Goal: Task Accomplishment & Management: Complete application form

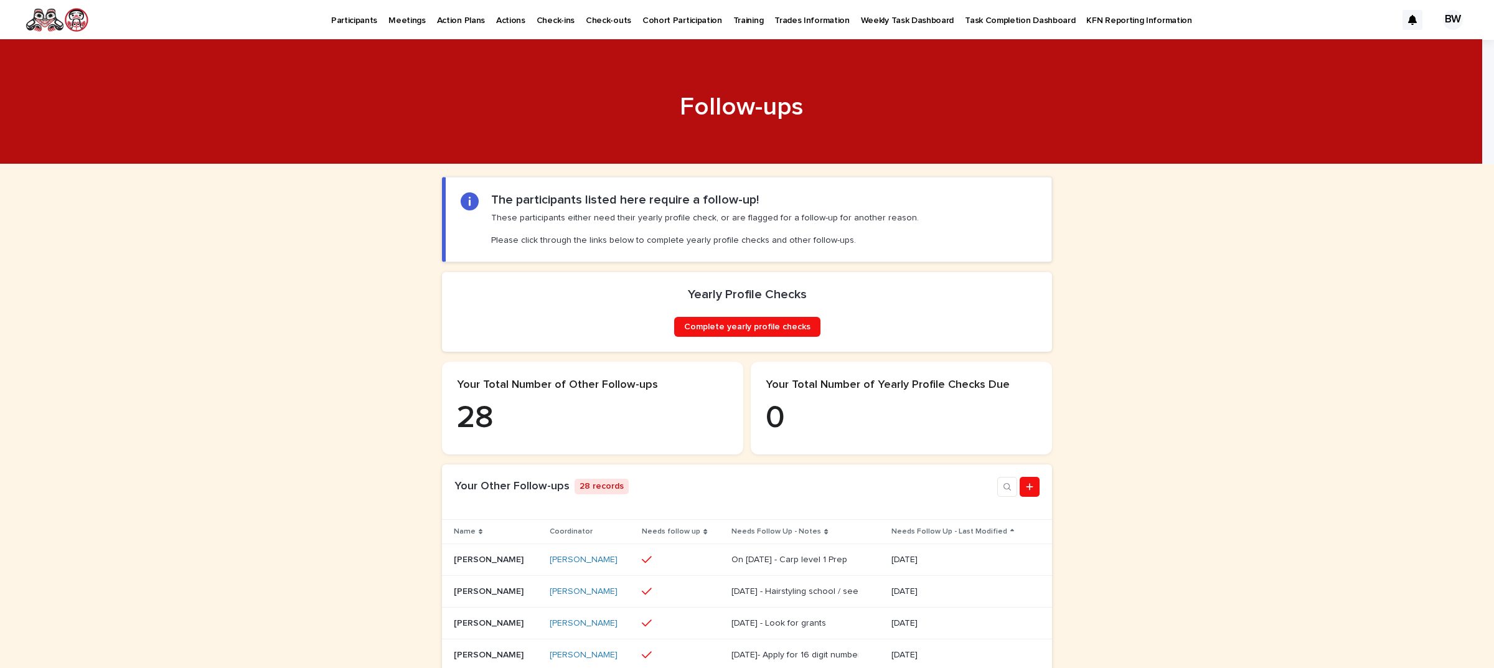
scroll to position [311, 0]
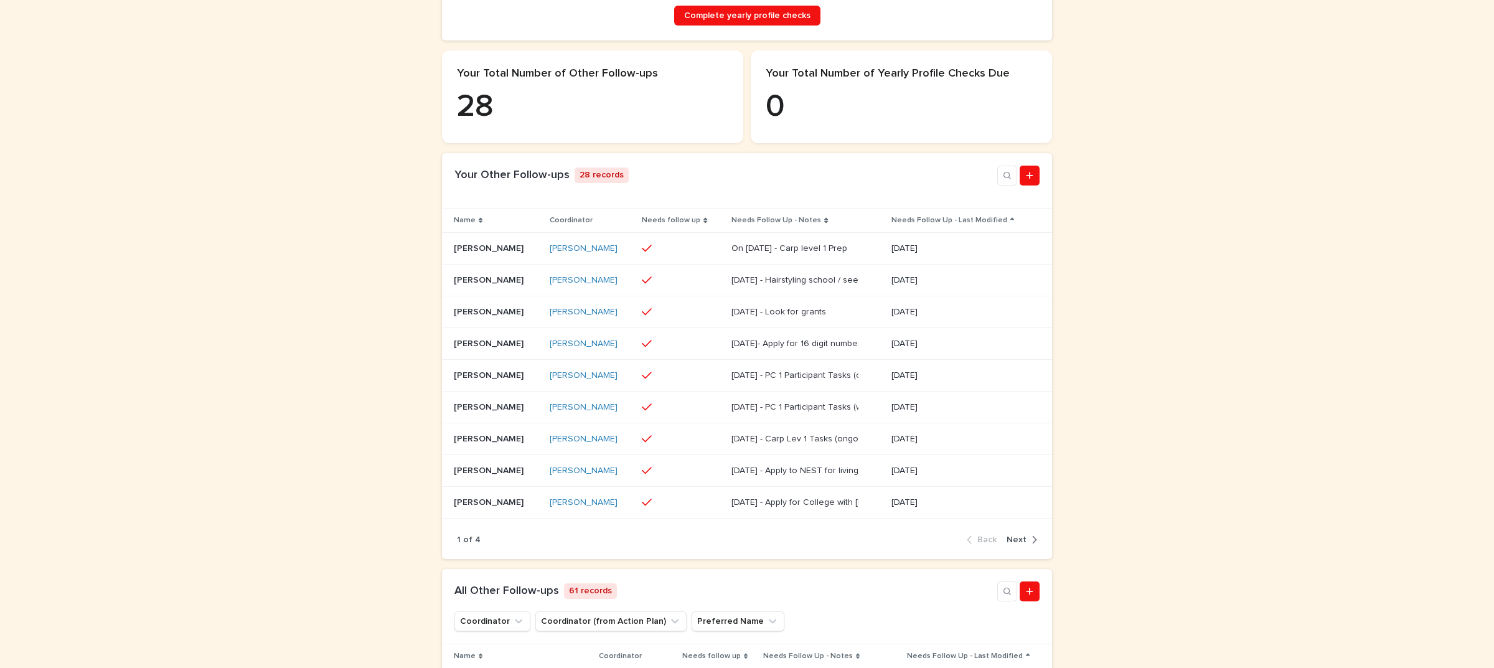
click at [1007, 544] on span "Next" at bounding box center [1016, 539] width 20 height 9
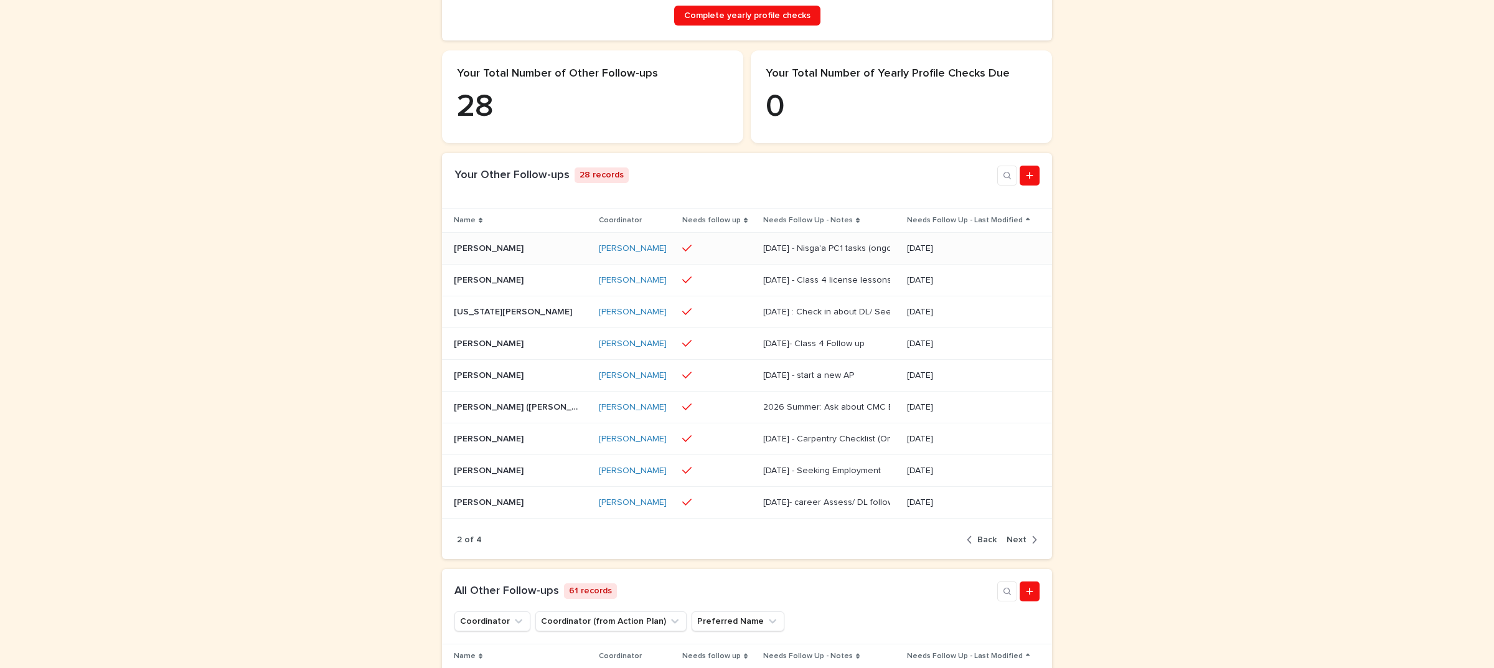
click at [514, 259] on div "[PERSON_NAME] [PERSON_NAME]" at bounding box center [521, 248] width 134 height 21
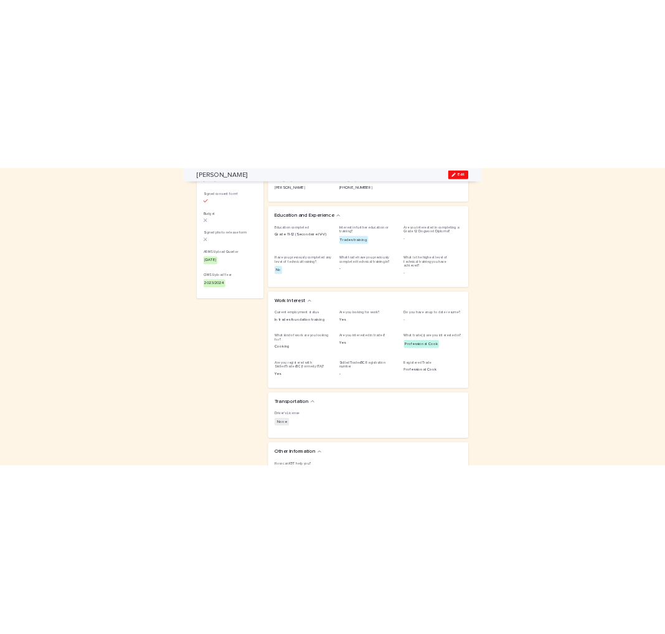
scroll to position [891, 0]
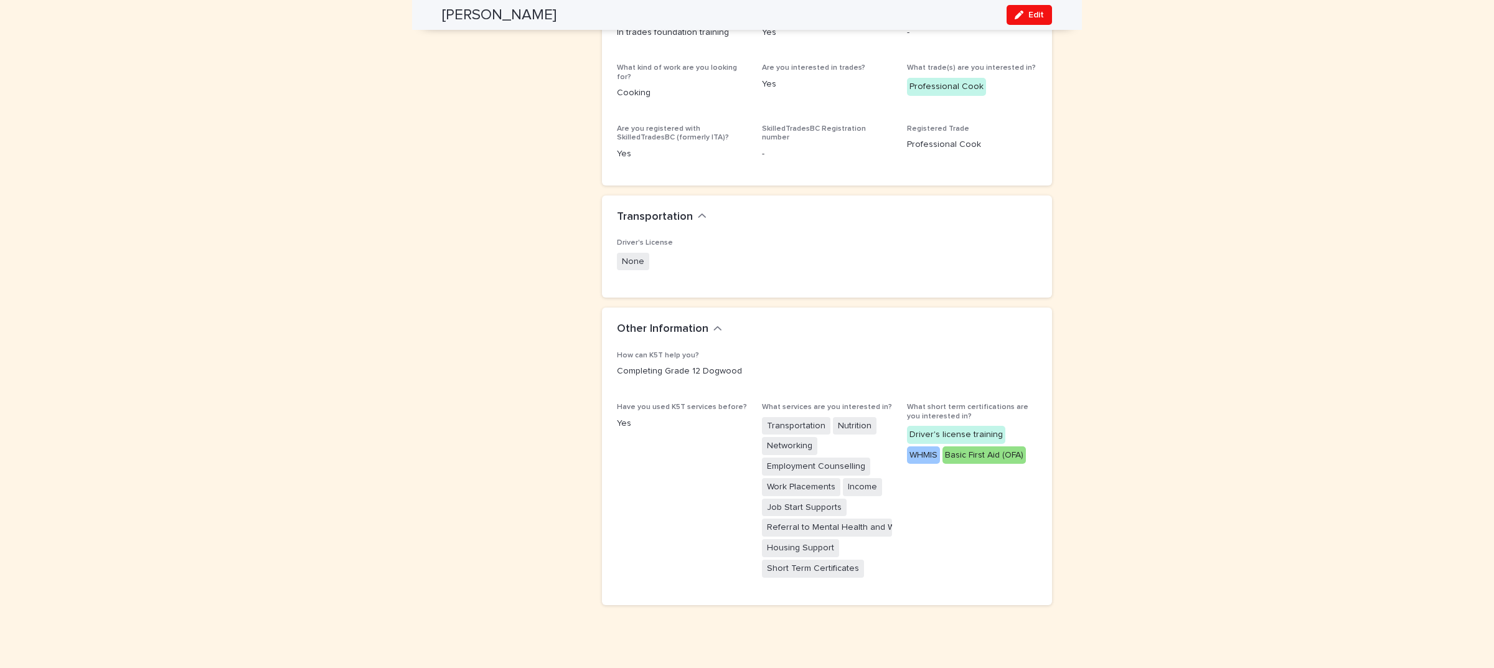
drag, startPoint x: 872, startPoint y: 209, endPoint x: 867, endPoint y: 204, distance: 7.0
click at [875, 210] on div "Transportation" at bounding box center [824, 217] width 415 height 14
click at [852, 196] on div "Transportation" at bounding box center [827, 217] width 450 height 44
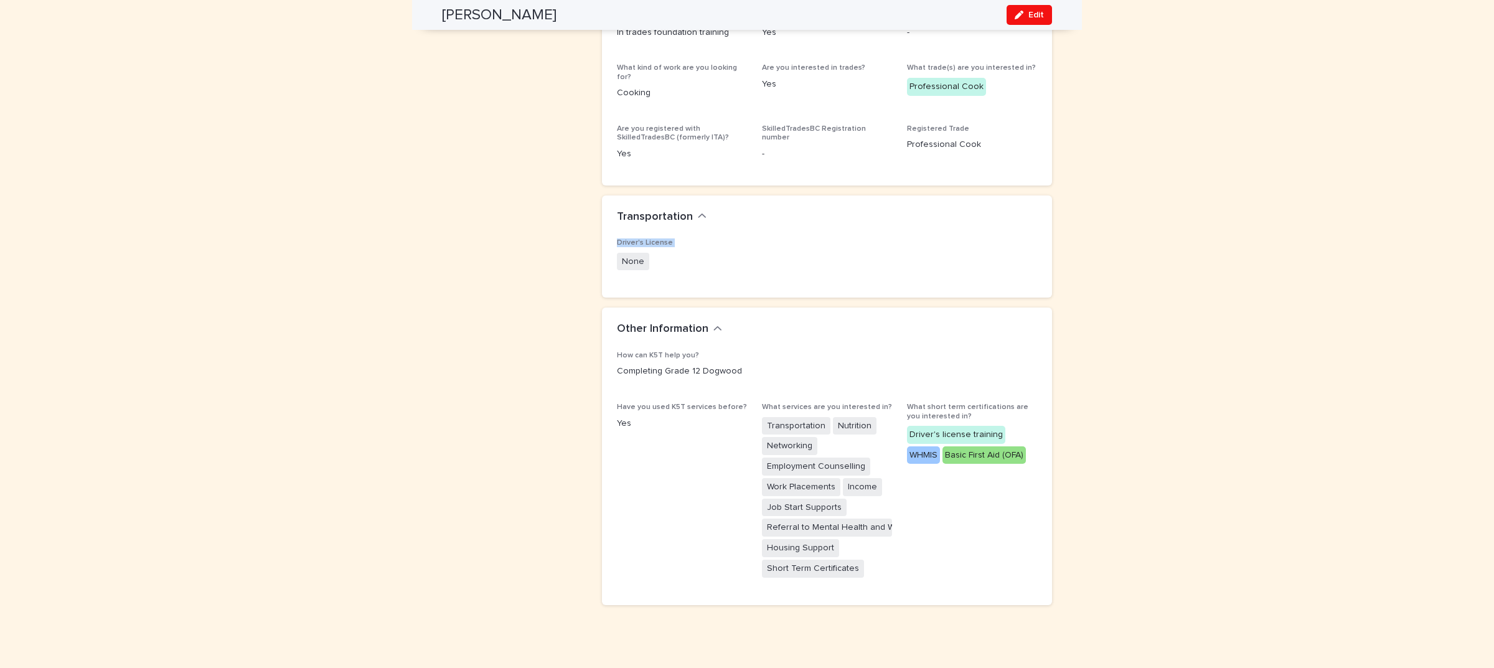
click at [852, 196] on div "Transportation" at bounding box center [827, 217] width 450 height 44
drag, startPoint x: 900, startPoint y: 196, endPoint x: 1083, endPoint y: 197, distance: 183.0
click at [1038, 199] on div "Transportation" at bounding box center [827, 217] width 450 height 44
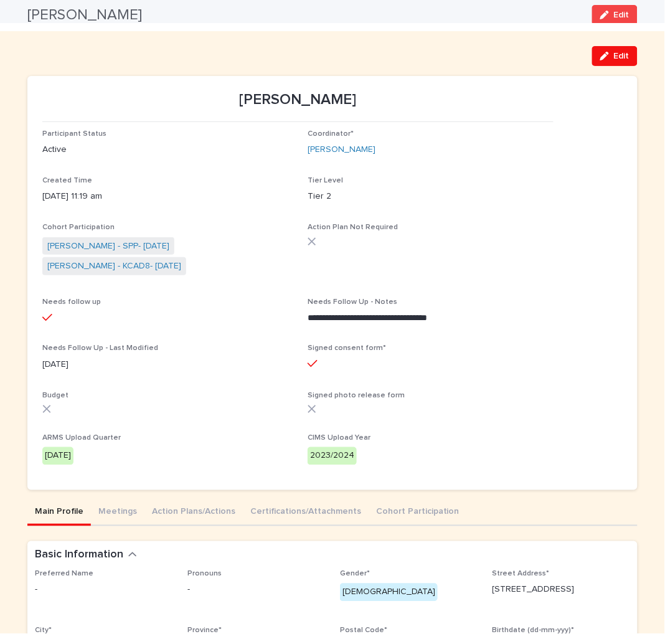
scroll to position [0, 0]
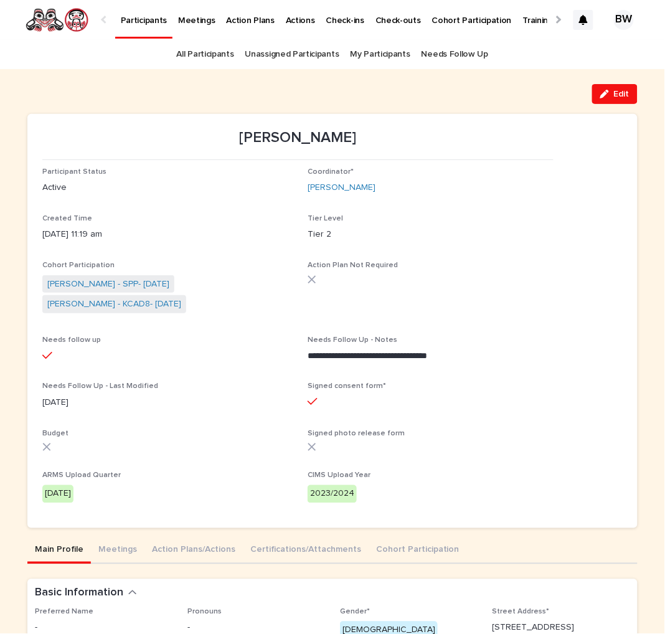
click at [141, 21] on p "Participants" at bounding box center [144, 13] width 46 height 26
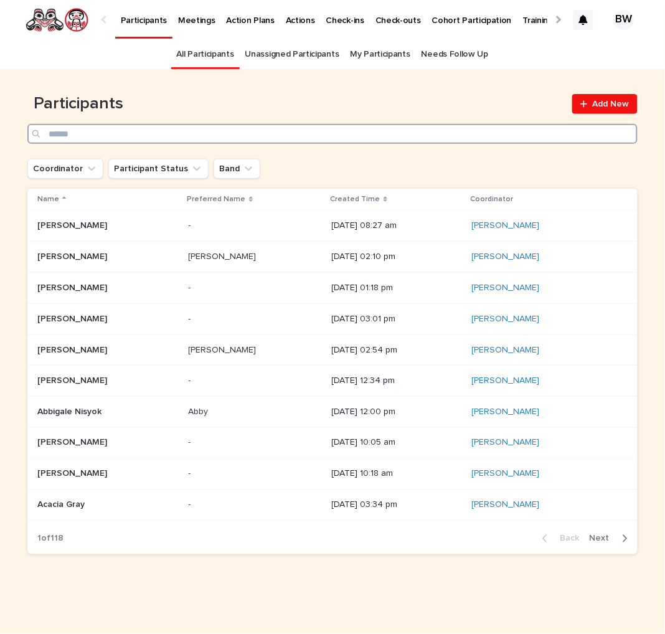
click at [153, 131] on input "Search" at bounding box center [332, 134] width 610 height 20
type input "****"
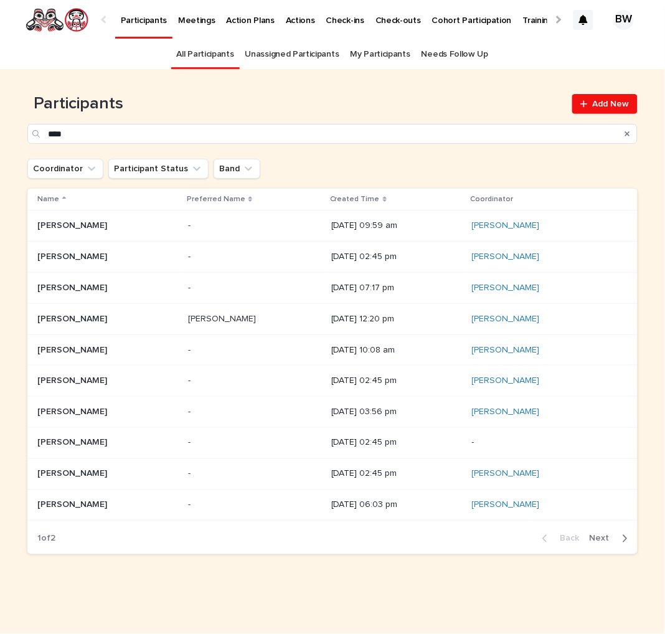
click at [98, 417] on p "[PERSON_NAME]" at bounding box center [73, 410] width 72 height 13
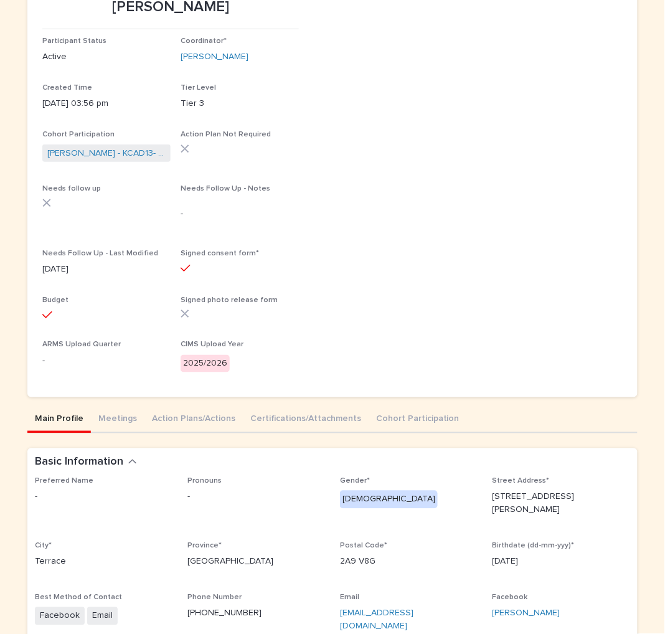
scroll to position [233, 0]
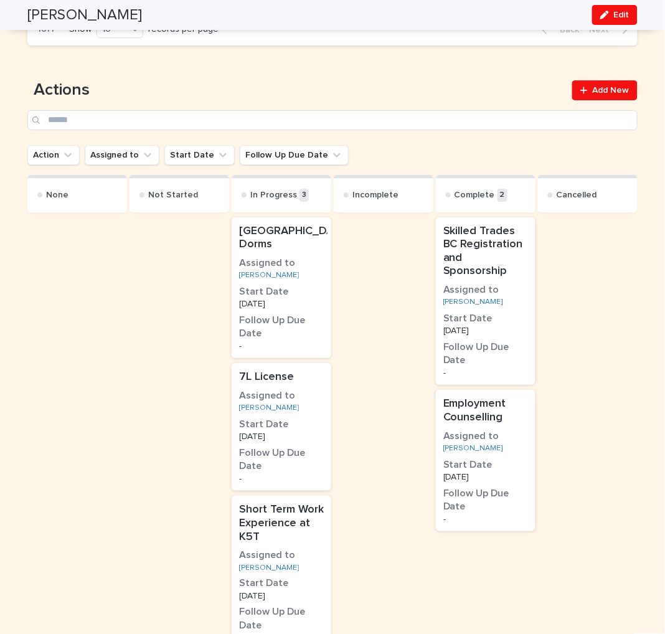
scroll to position [667, 0]
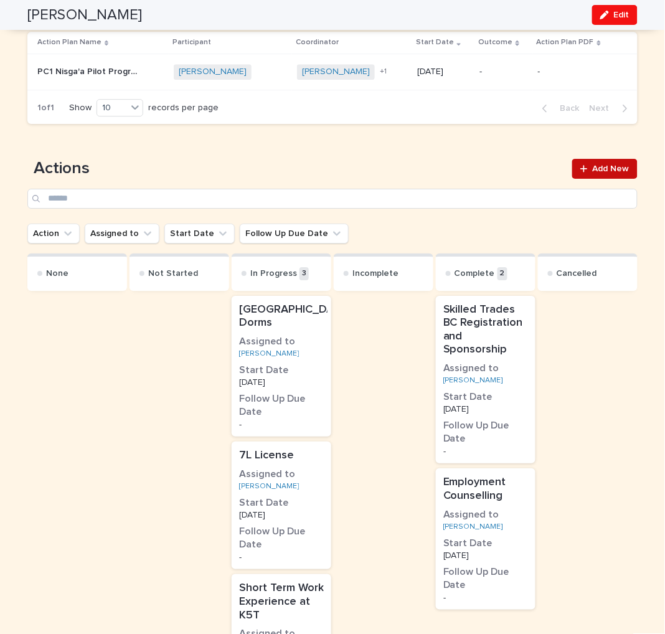
click at [608, 165] on span "Add New" at bounding box center [611, 168] width 37 height 9
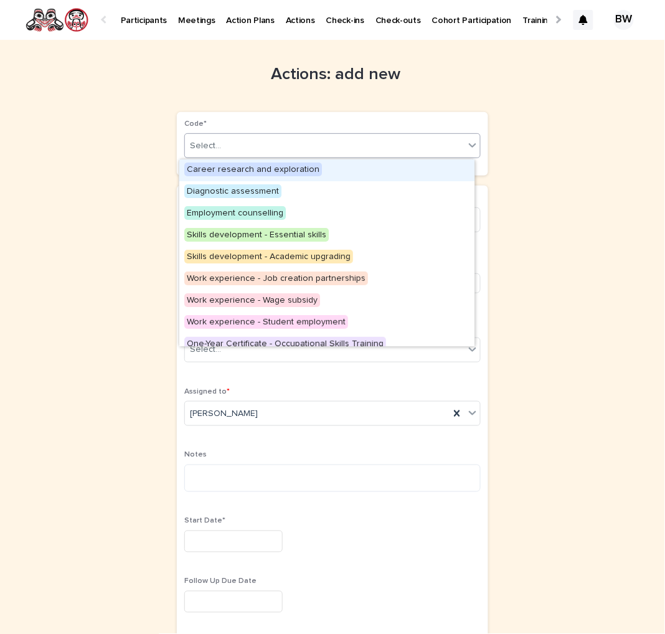
click at [283, 136] on div "Select..." at bounding box center [324, 146] width 279 height 21
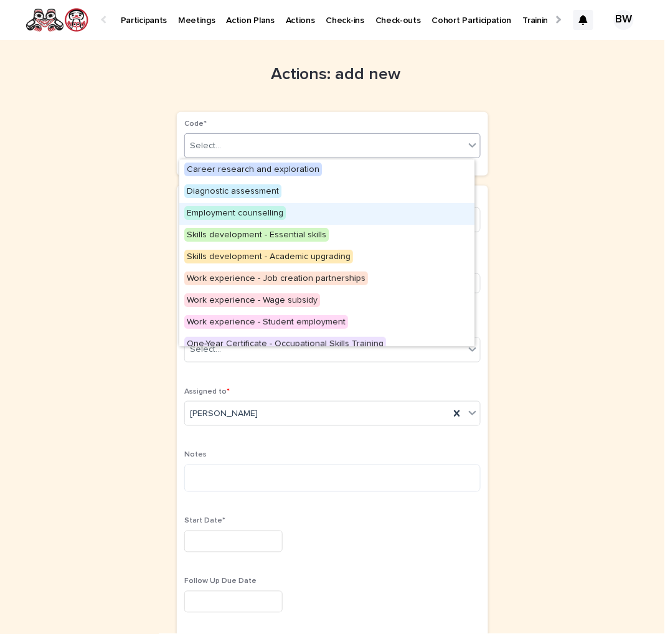
click at [312, 205] on div "Employment counselling" at bounding box center [326, 214] width 295 height 22
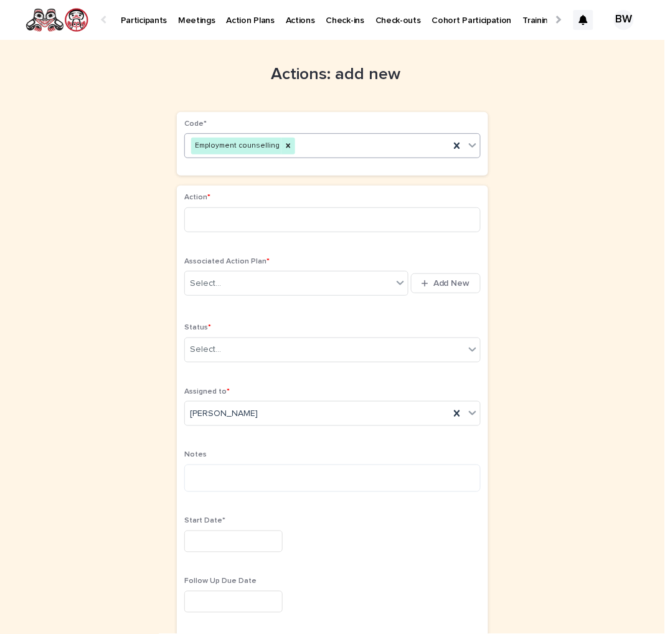
click at [380, 144] on div "Employment counselling" at bounding box center [317, 146] width 265 height 22
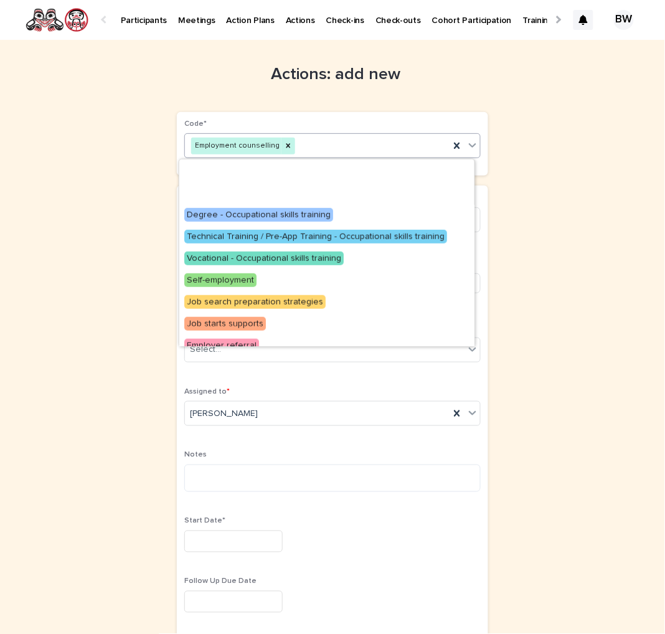
scroll to position [227, 0]
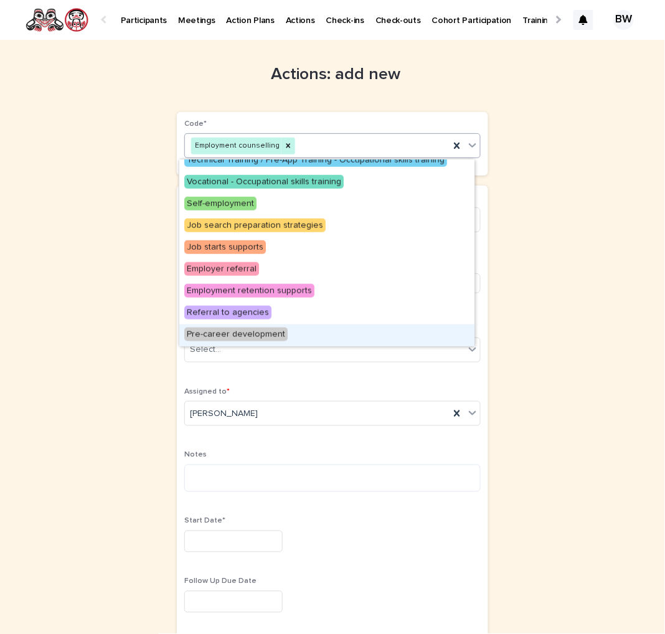
click at [253, 340] on span "Pre-career development" at bounding box center [235, 334] width 103 height 14
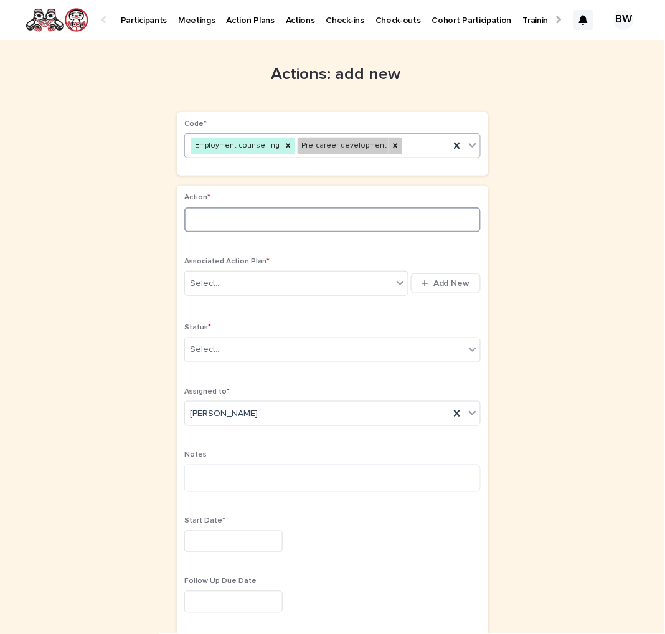
click at [305, 227] on input at bounding box center [332, 219] width 296 height 25
type input "*"
type input "**********"
click at [263, 282] on div "Select..." at bounding box center [288, 283] width 207 height 21
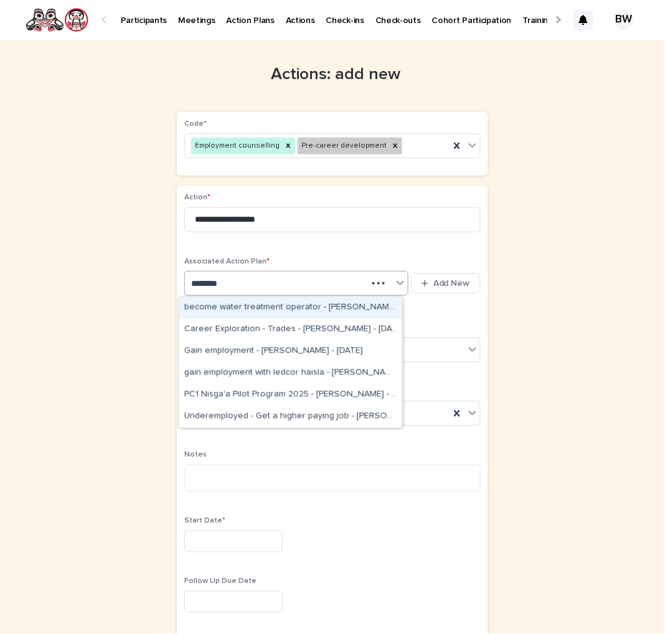
type input "*********"
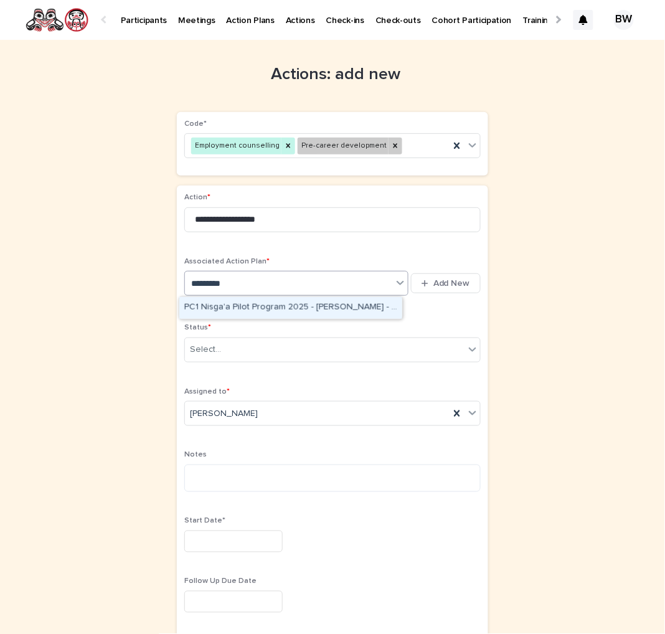
click at [299, 309] on div "PC1 Nisga'a Pilot Program 2025 - [PERSON_NAME] - [DATE]" at bounding box center [290, 308] width 223 height 22
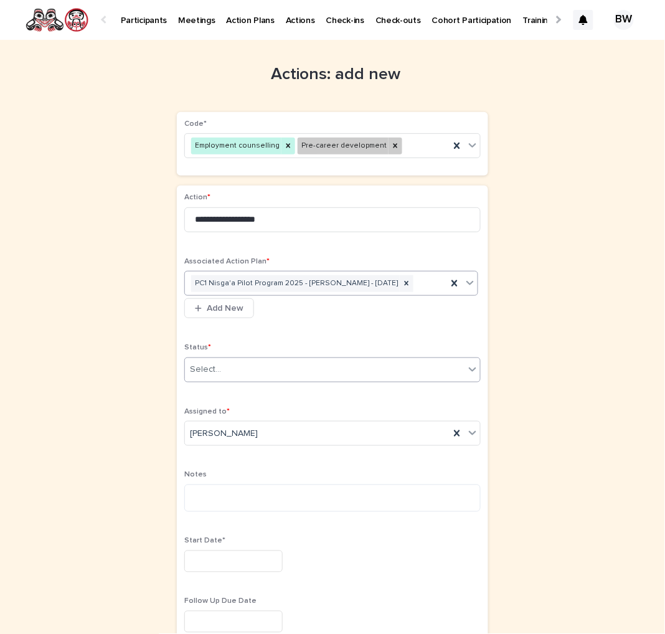
click at [250, 369] on div "Select..." at bounding box center [324, 369] width 279 height 21
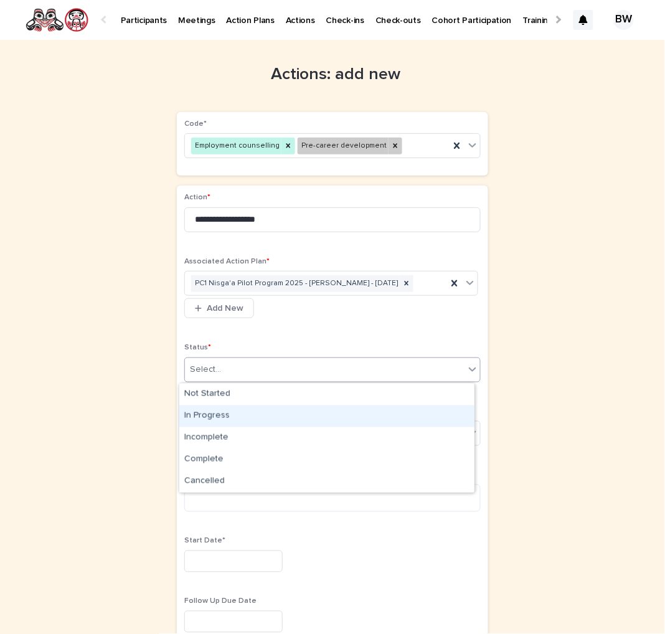
click at [220, 416] on div "In Progress" at bounding box center [326, 416] width 295 height 22
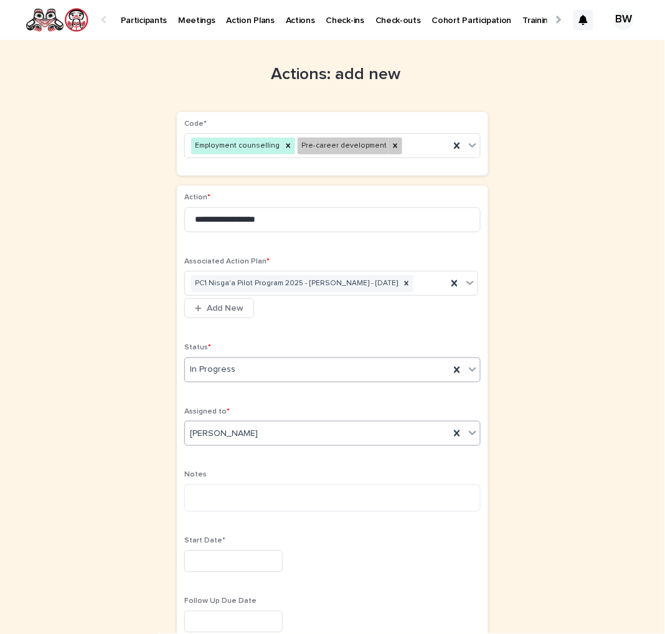
scroll to position [233, 0]
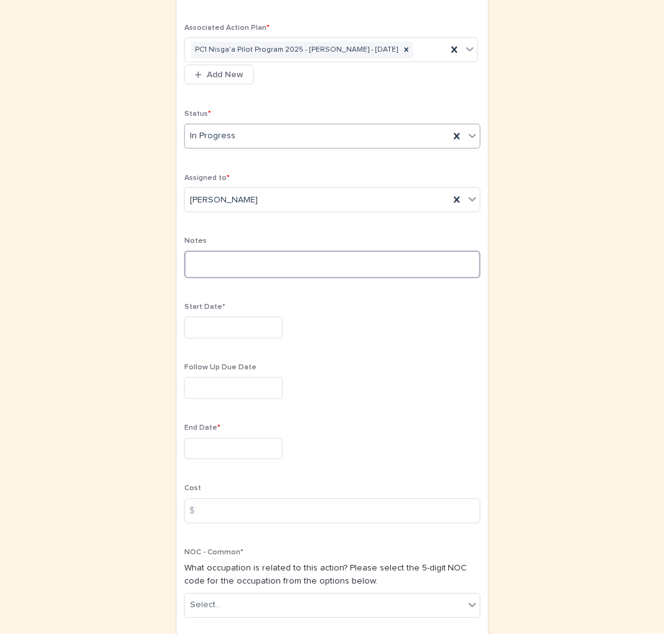
drag, startPoint x: 233, startPoint y: 266, endPoint x: 248, endPoint y: 265, distance: 14.4
click at [234, 266] on textarea at bounding box center [332, 264] width 296 height 27
type textarea "**********"
click at [241, 334] on input "text" at bounding box center [233, 328] width 98 height 22
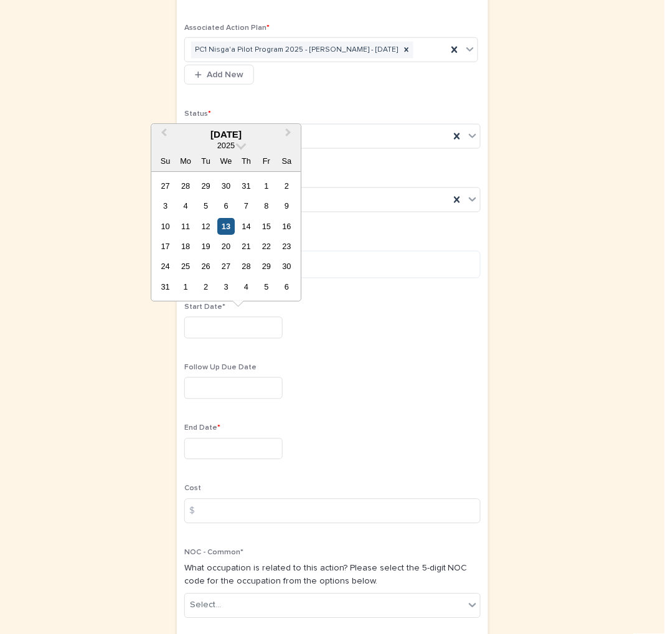
click at [220, 226] on div "13" at bounding box center [226, 226] width 17 height 17
type input "*********"
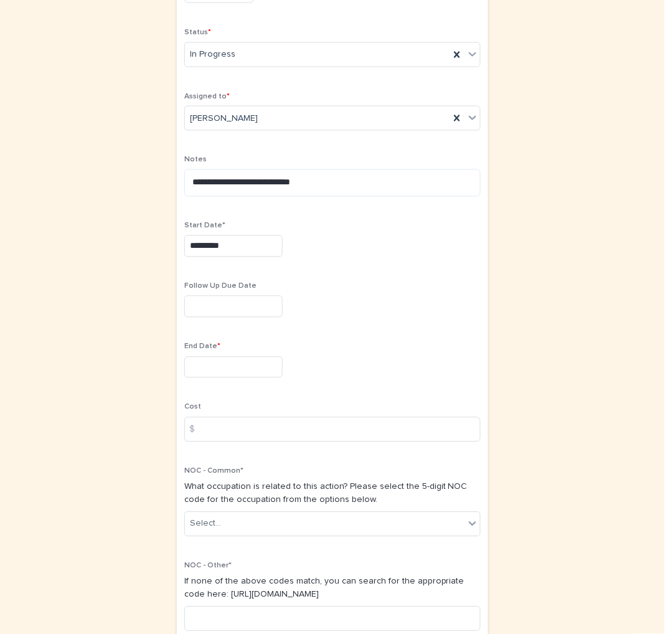
scroll to position [389, 0]
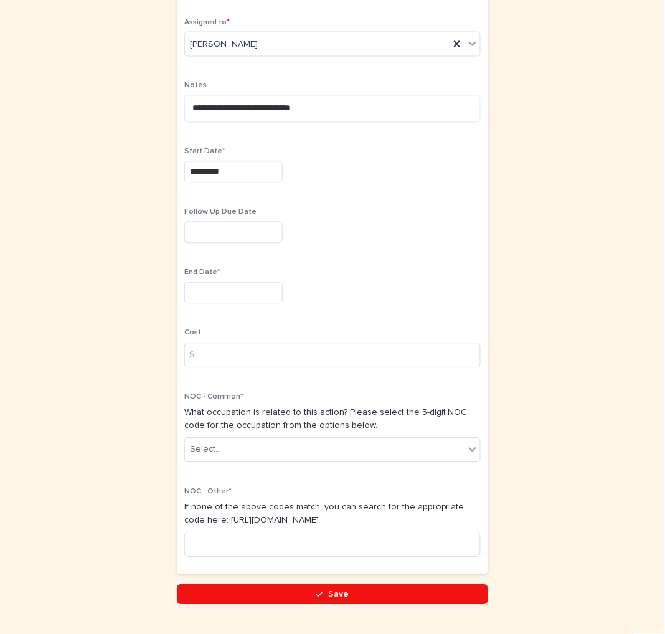
click at [218, 300] on input "text" at bounding box center [233, 294] width 98 height 22
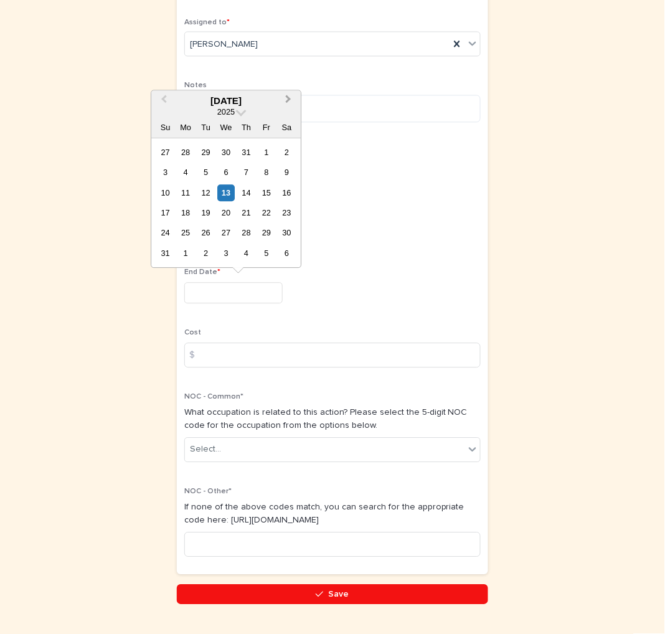
click at [288, 97] on span "Next Month" at bounding box center [288, 100] width 0 height 17
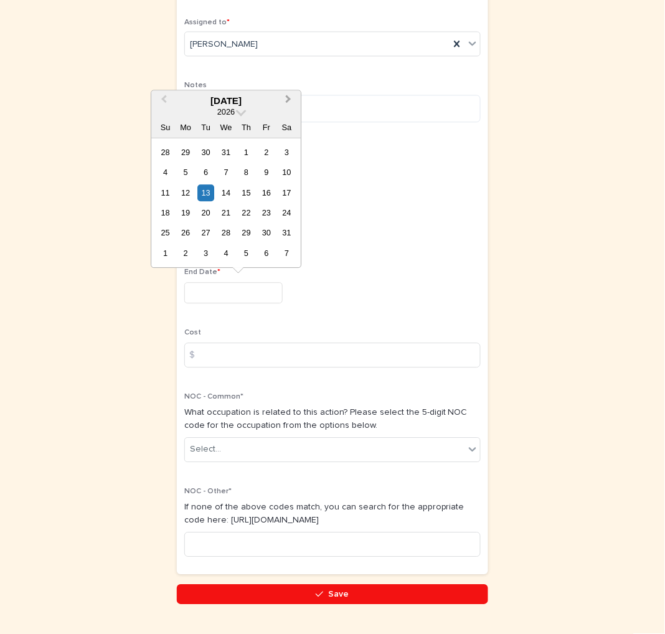
click at [288, 97] on span "Next Month" at bounding box center [288, 100] width 0 height 17
click at [227, 238] on div "29" at bounding box center [226, 233] width 17 height 17
drag, startPoint x: 240, startPoint y: 299, endPoint x: 135, endPoint y: 294, distance: 104.7
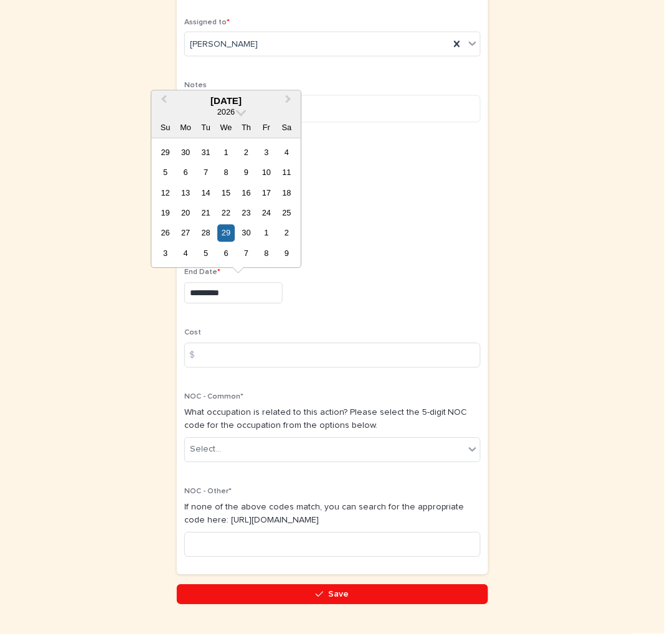
click at [135, 296] on div "**********" at bounding box center [332, 128] width 610 height 954
click at [203, 230] on div "28" at bounding box center [205, 233] width 17 height 17
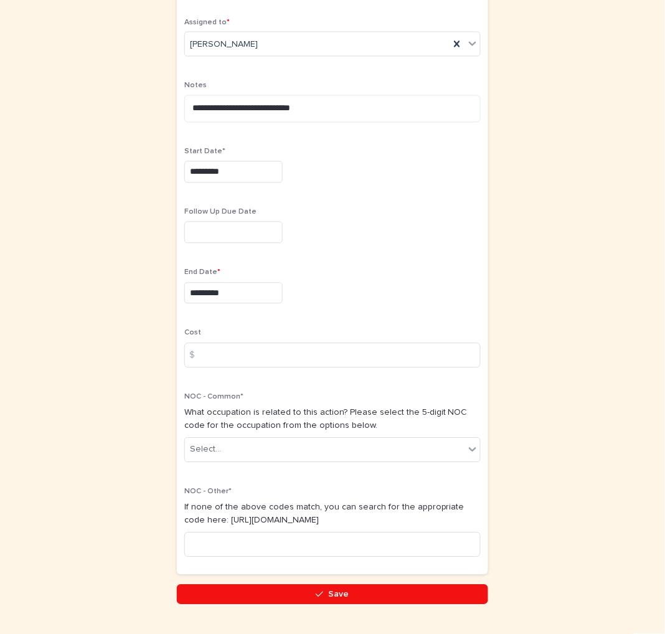
type input "*********"
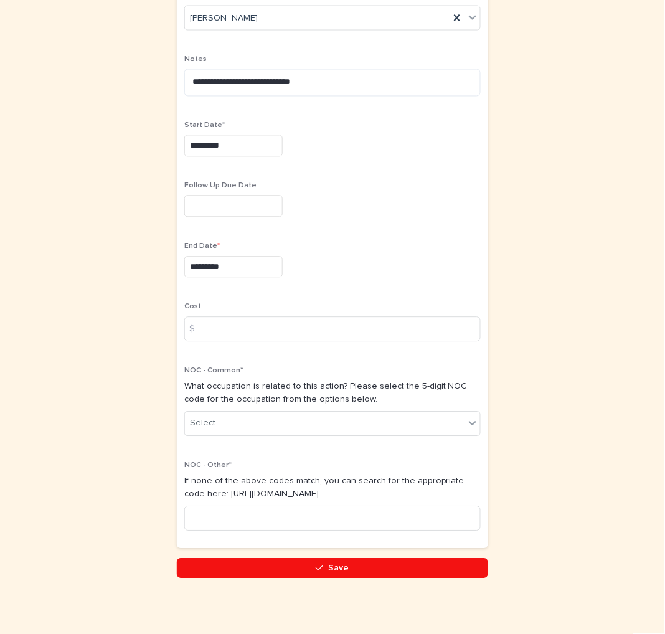
scroll to position [423, 0]
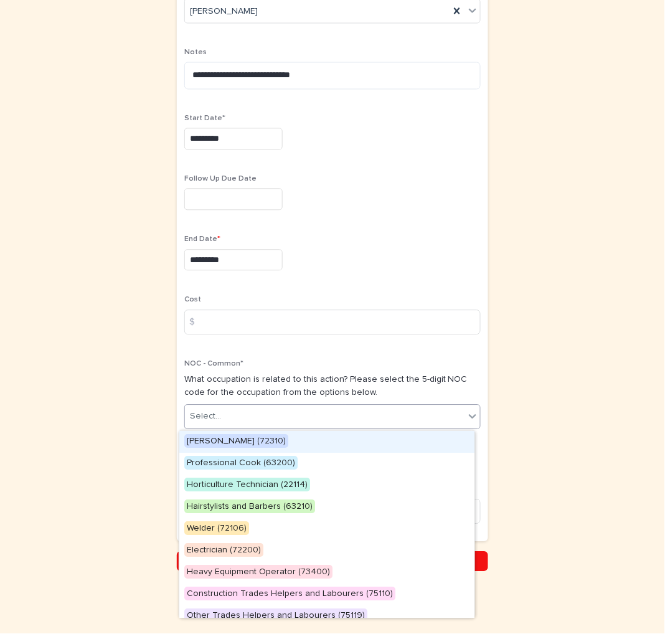
click at [265, 420] on div "Select..." at bounding box center [324, 416] width 279 height 21
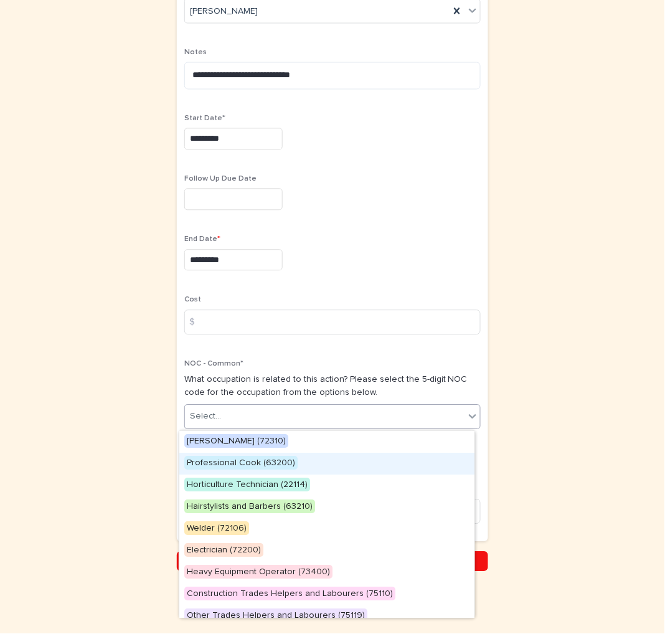
click at [262, 459] on span "Professional Cook (63200)" at bounding box center [240, 463] width 113 height 14
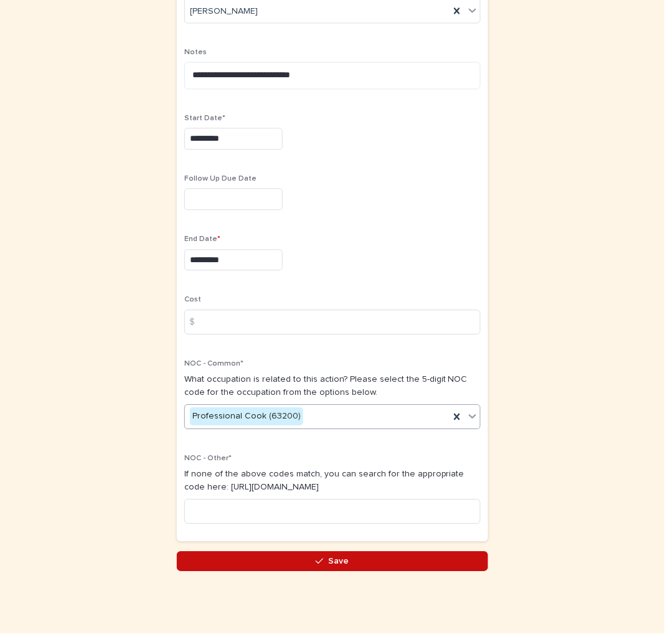
click at [355, 565] on button "Save" at bounding box center [332, 561] width 311 height 20
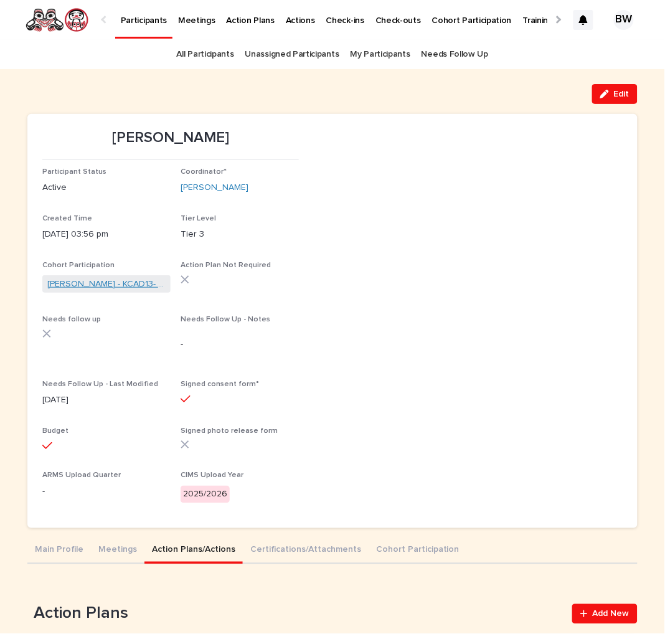
click at [85, 279] on link "[PERSON_NAME] - KCAD13- [DATE]" at bounding box center [106, 284] width 118 height 13
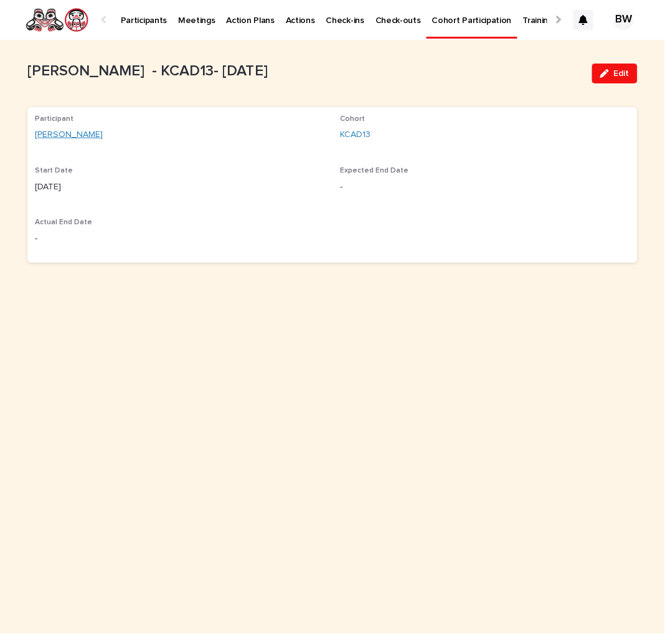
click at [63, 131] on link "[PERSON_NAME]" at bounding box center [69, 134] width 68 height 13
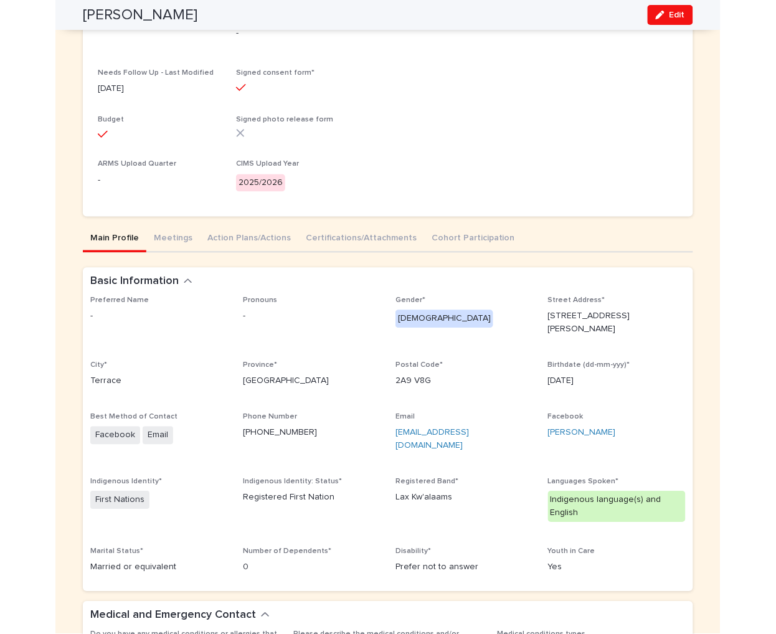
scroll to position [545, 0]
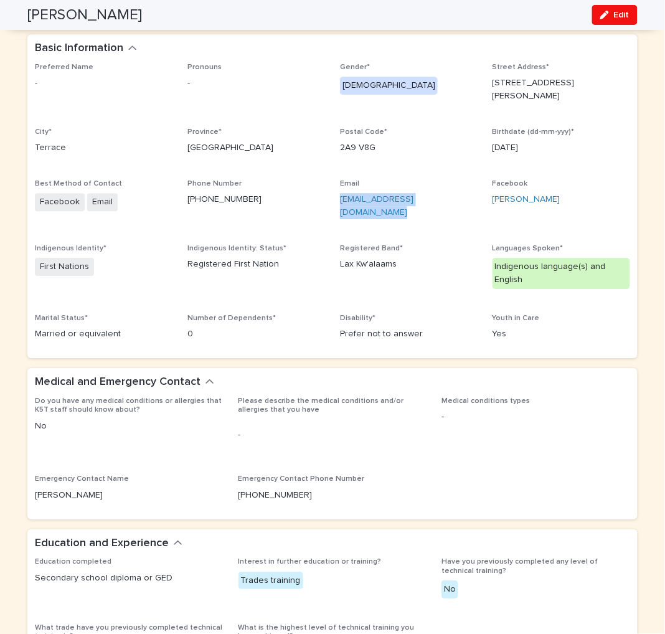
drag, startPoint x: 464, startPoint y: 190, endPoint x: 360, endPoint y: 190, distance: 104.6
click at [329, 195] on div "Preferred Name - Pronouns - Gender* [DEMOGRAPHIC_DATA] Street Address* [STREET_…" at bounding box center [332, 207] width 595 height 288
copy link "[EMAIL_ADDRESS][DOMAIN_NAME]"
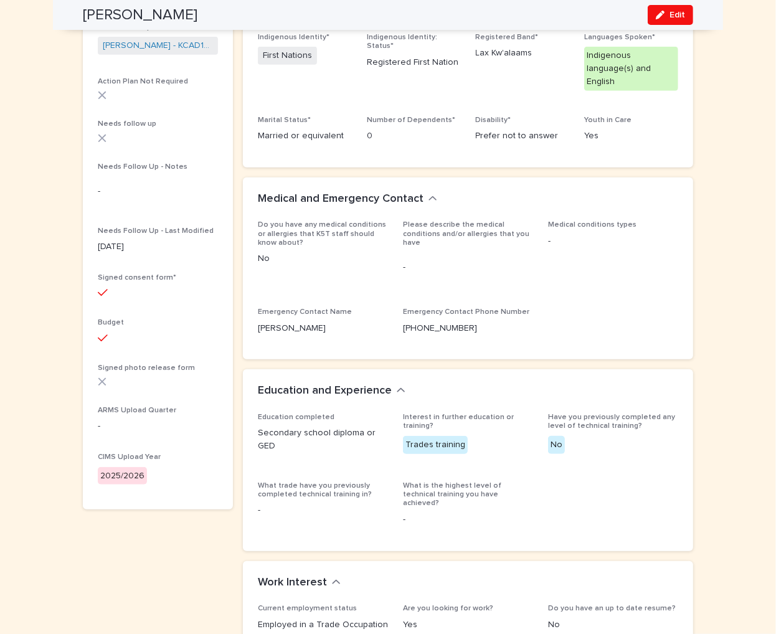
scroll to position [467, 0]
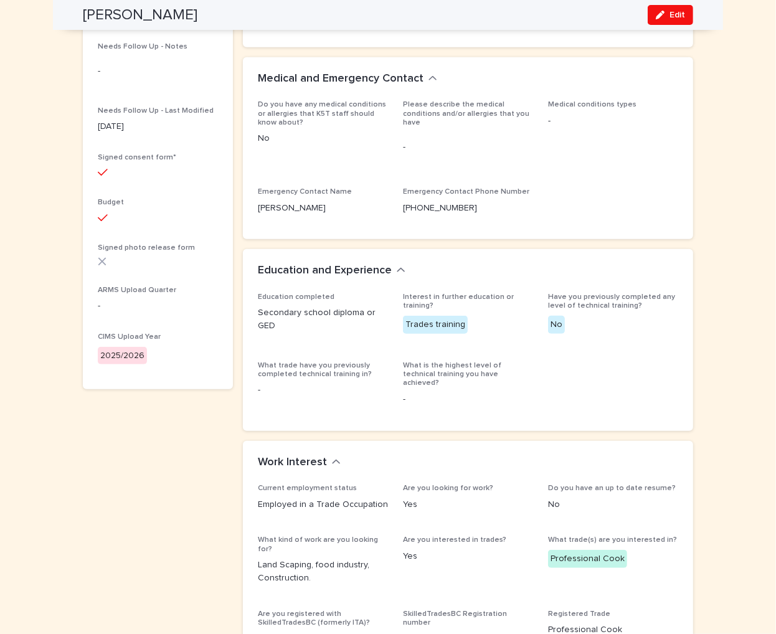
drag, startPoint x: 212, startPoint y: 412, endPoint x: 212, endPoint y: 321, distance: 90.9
click at [213, 408] on div "[PERSON_NAME] Participant Status Active Coordinator* [PERSON_NAME] Created Time…" at bounding box center [158, 367] width 150 height 1410
